Goal: Information Seeking & Learning: Learn about a topic

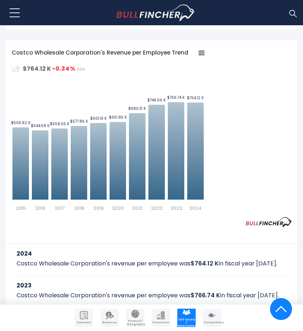
scroll to position [253, 0]
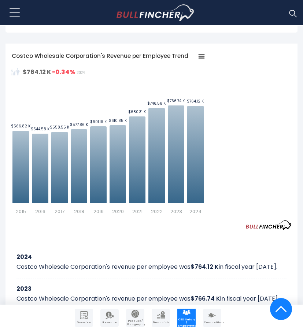
click at [103, 23] on div "Recent searches Trending searches Apple Overview" at bounding box center [151, 13] width 292 height 26
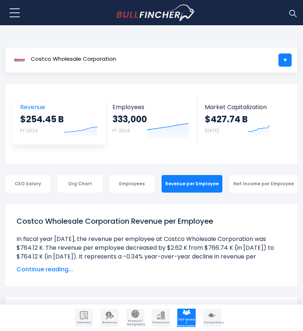
click at [104, 109] on link "Revenue $254.45 B FY 2024 Created with Highcharts 12.1.2" at bounding box center [59, 120] width 92 height 47
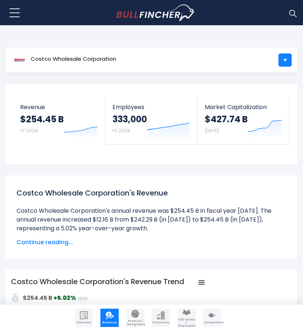
click at [31, 243] on span "Continue reading..." at bounding box center [151, 242] width 270 height 9
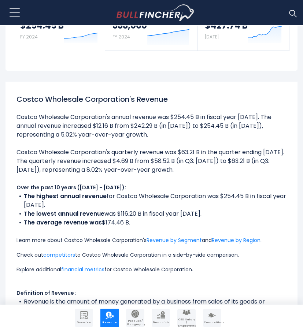
scroll to position [94, 0]
